Goal: Task Accomplishment & Management: Manage account settings

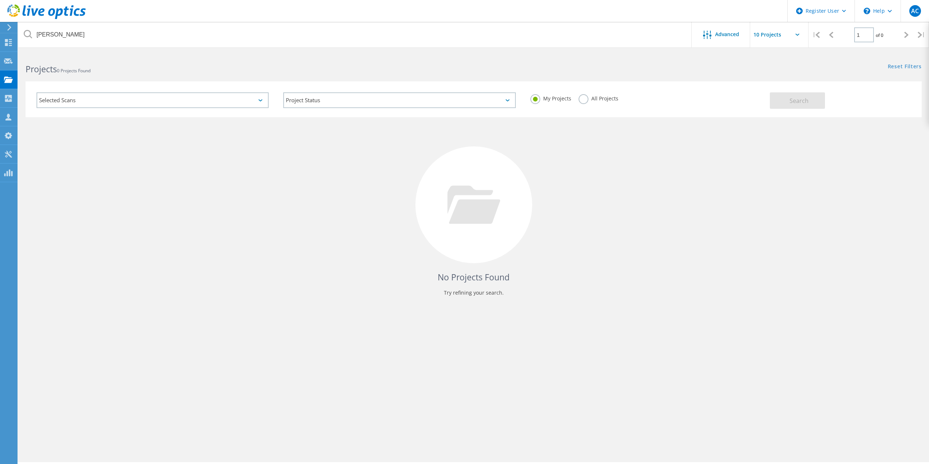
click at [615, 96] on label "All Projects" at bounding box center [599, 97] width 40 height 7
click at [0, 0] on input "All Projects" at bounding box center [0, 0] width 0 height 0
click at [797, 99] on span "Search" at bounding box center [799, 101] width 19 height 8
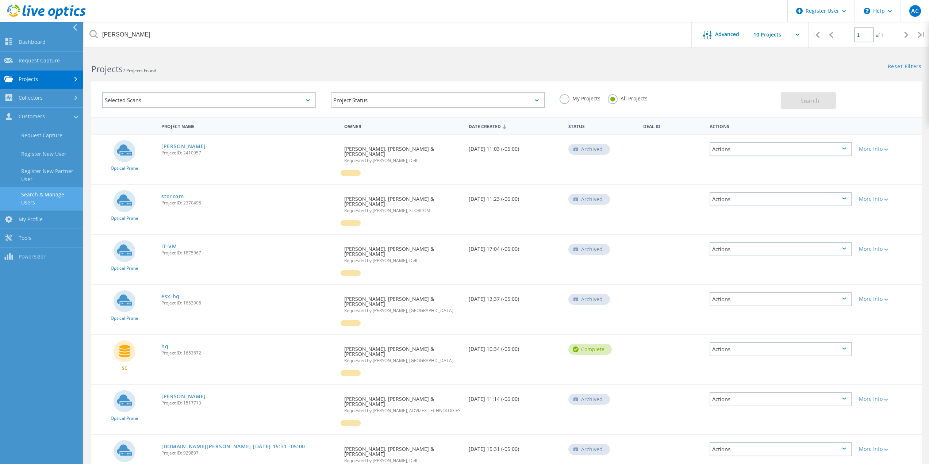
click at [51, 198] on link "Search & Manage Users" at bounding box center [41, 198] width 83 height 23
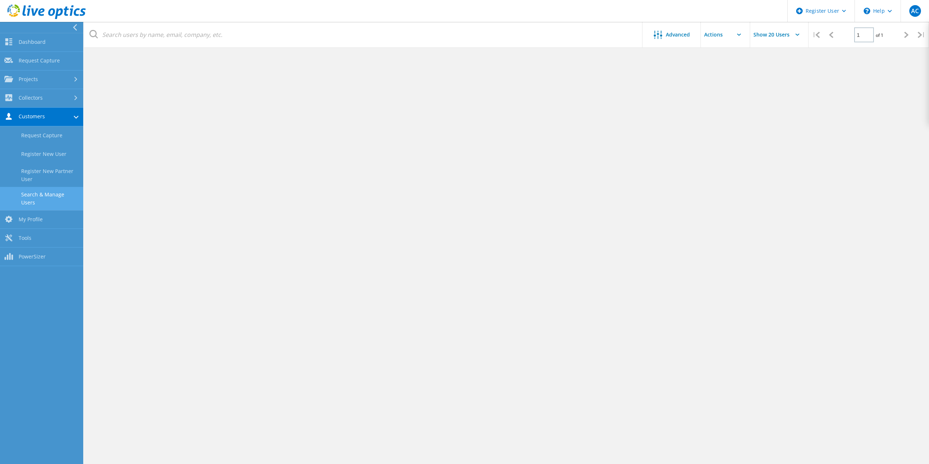
scroll to position [164, 0]
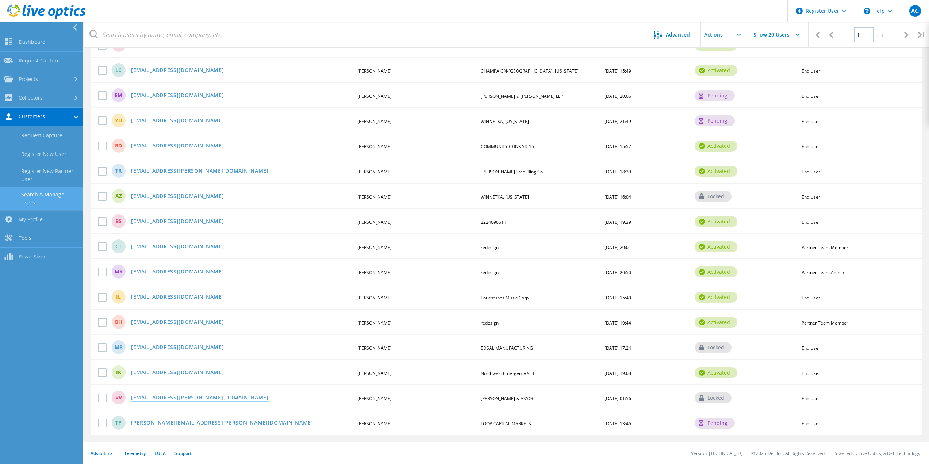
click at [182, 395] on link "[EMAIL_ADDRESS][PERSON_NAME][DOMAIN_NAME]" at bounding box center [200, 398] width 138 height 6
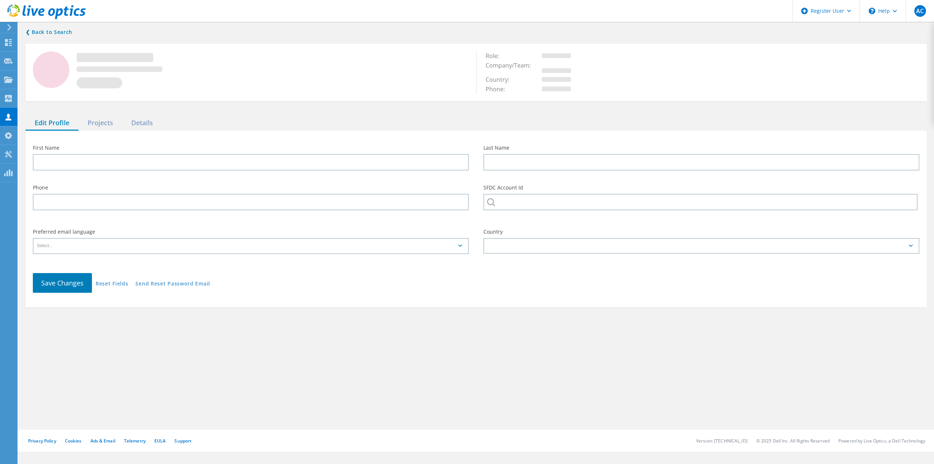
type input "[PERSON_NAME]"
type input "[PERSON_NAME] & ASSOC"
type input "English"
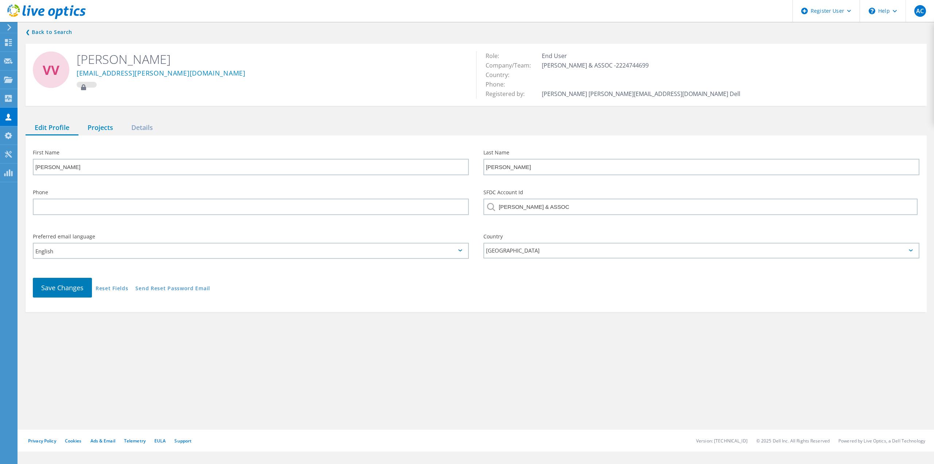
click at [105, 131] on div "Projects" at bounding box center [100, 127] width 44 height 15
